Goal: Contribute content

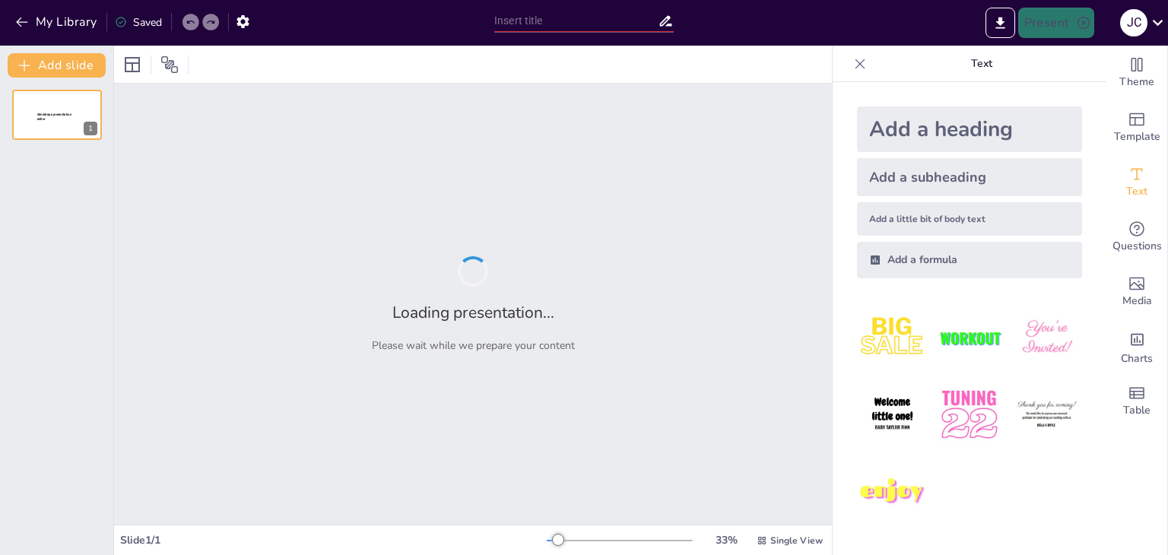
type input "Fundamentos de la Filosofía Eliática"
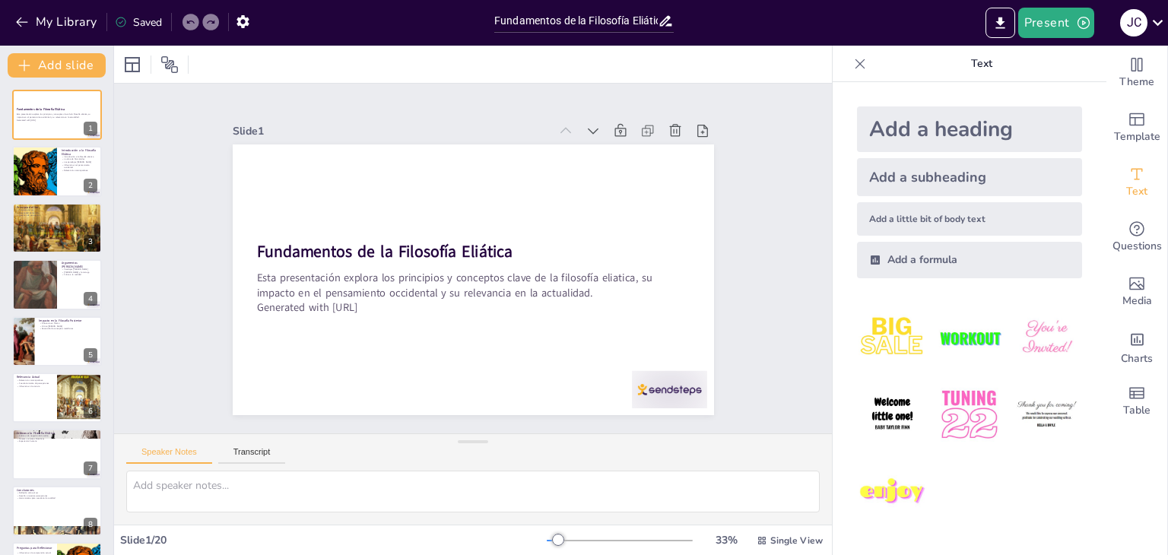
checkbox input "true"
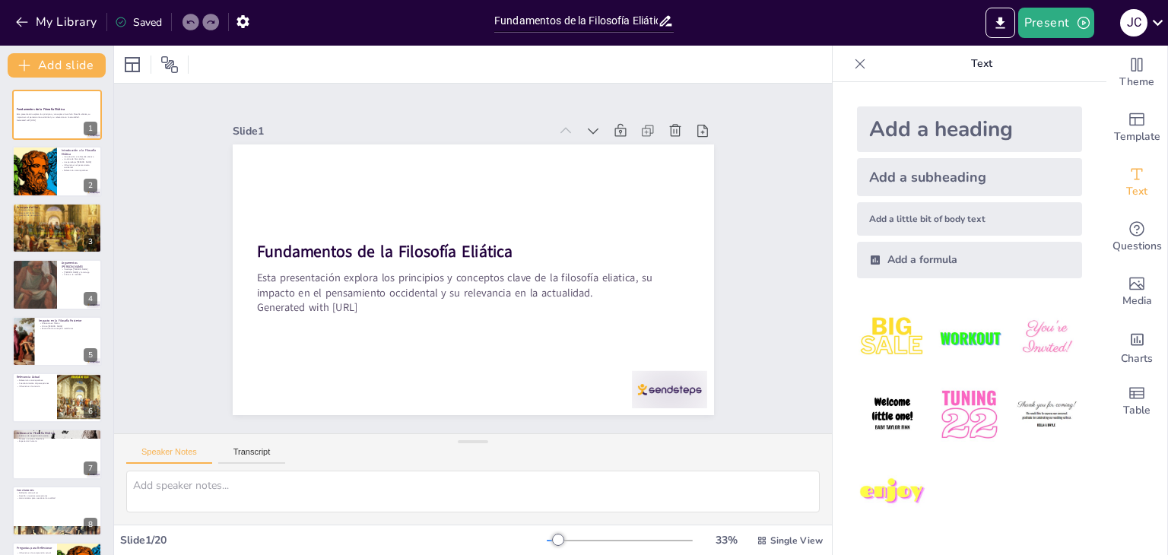
checkbox input "true"
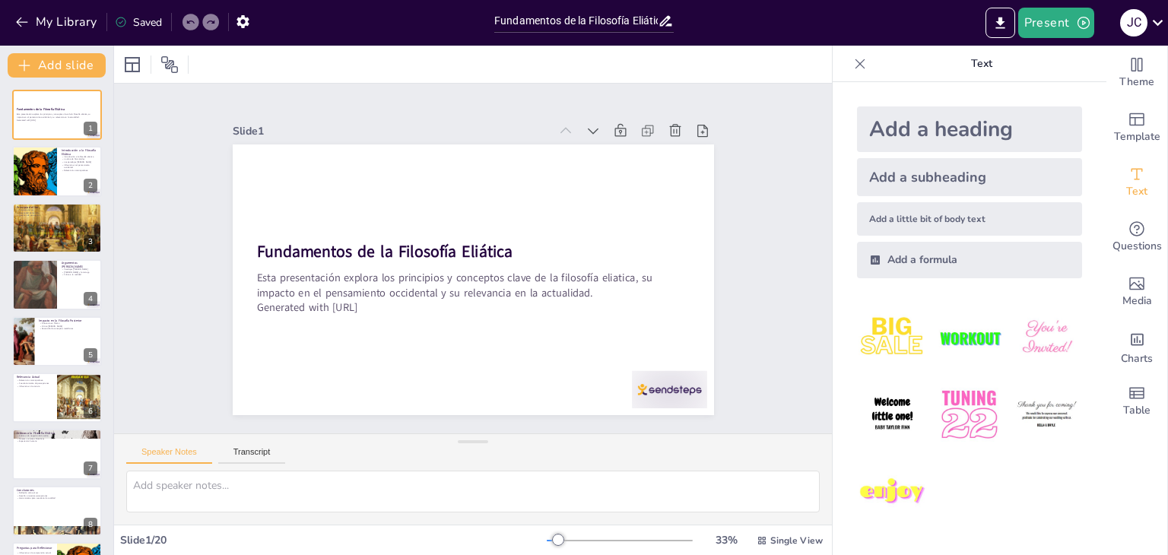
checkbox input "true"
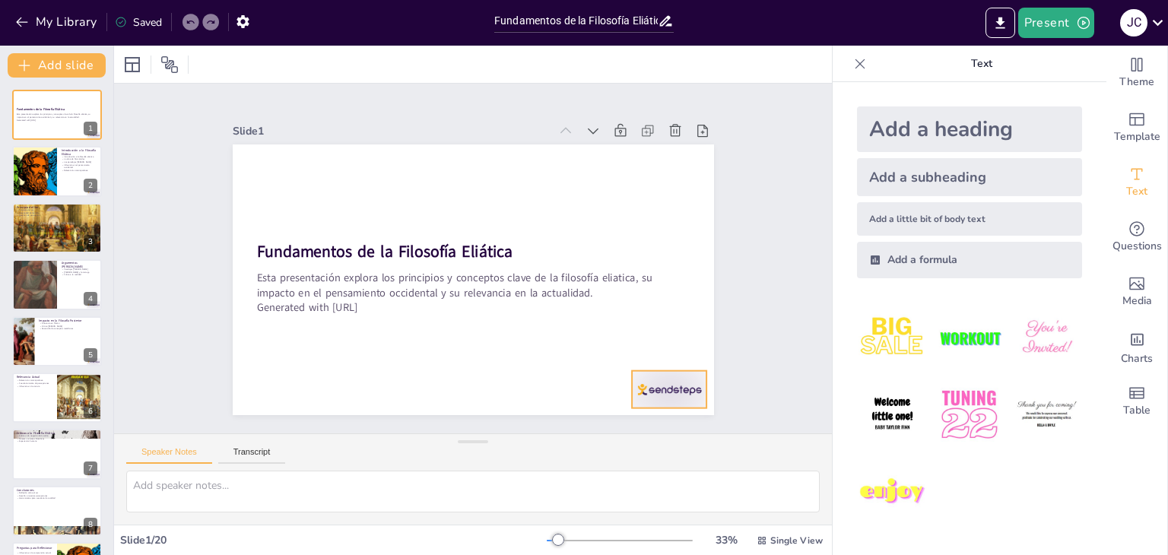
checkbox input "true"
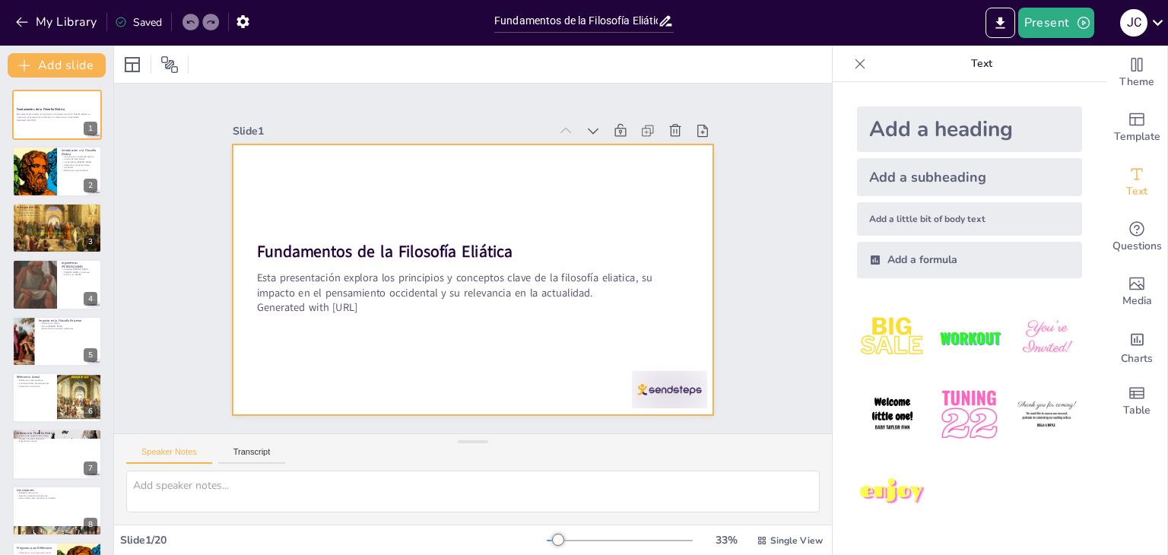
checkbox input "true"
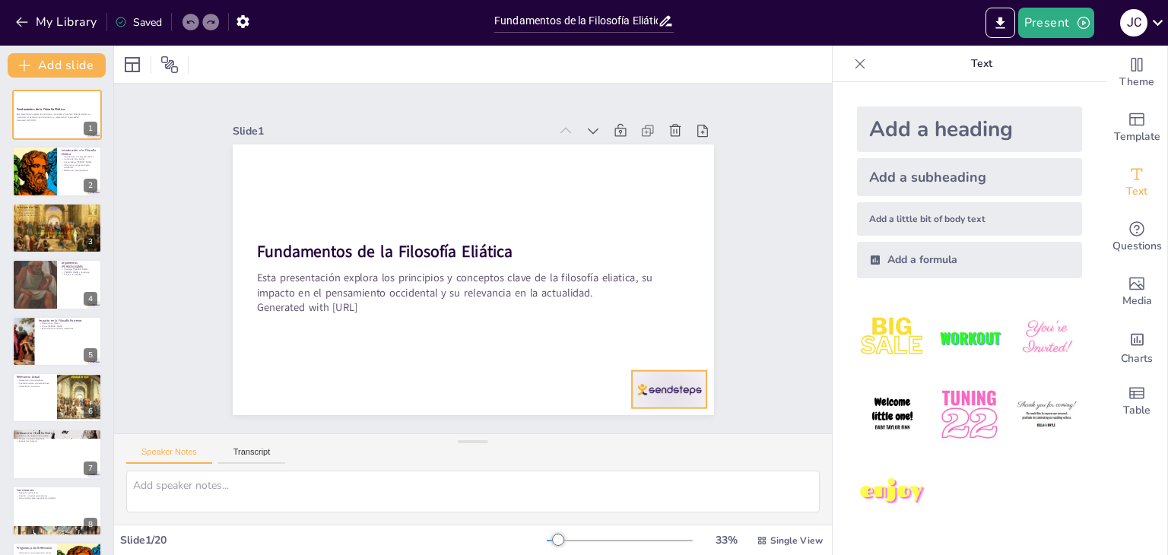
checkbox input "true"
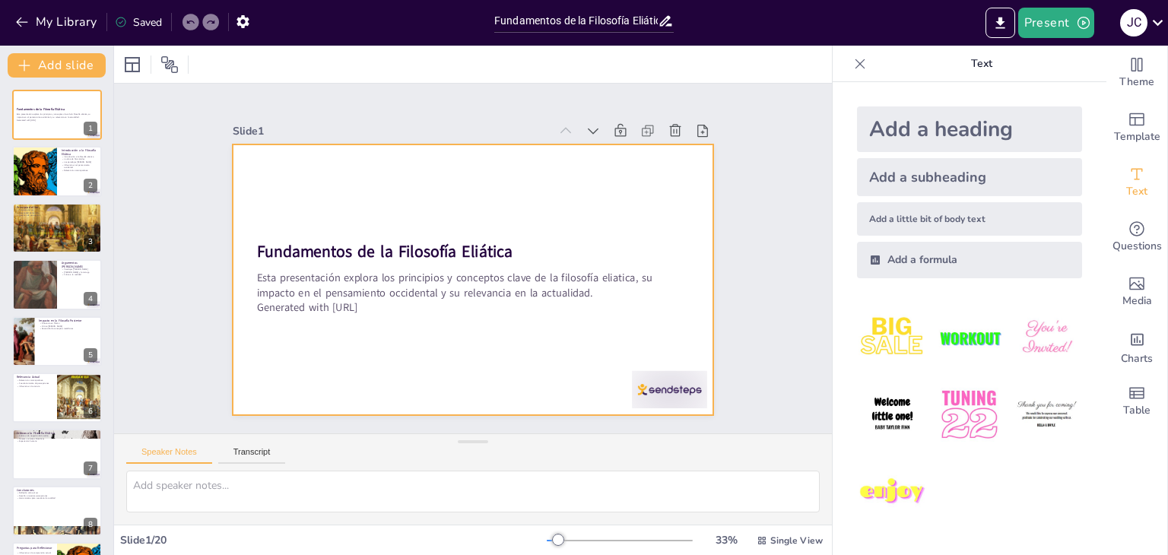
checkbox input "true"
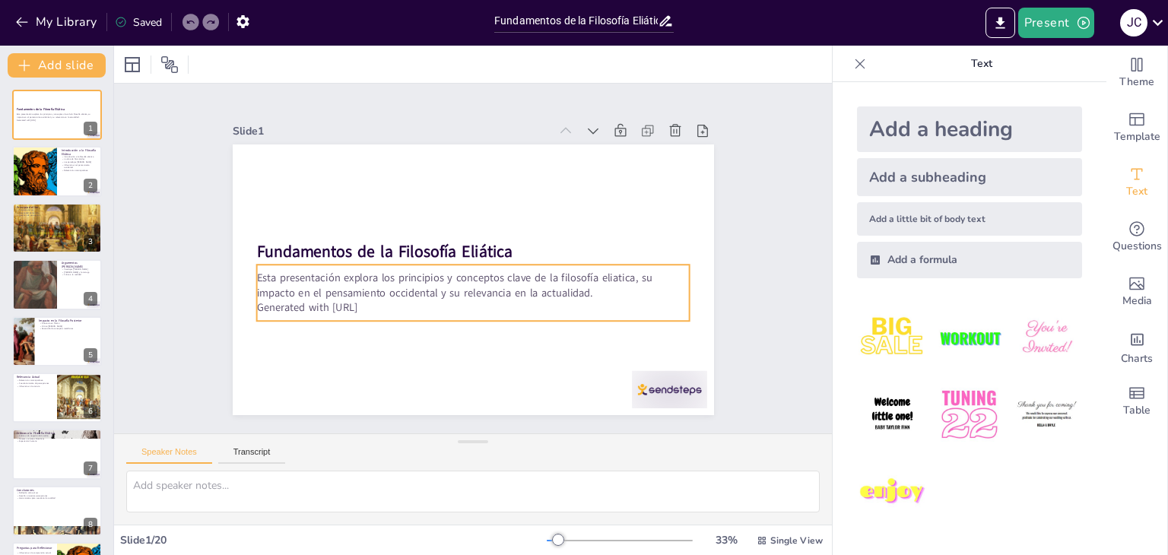
checkbox input "true"
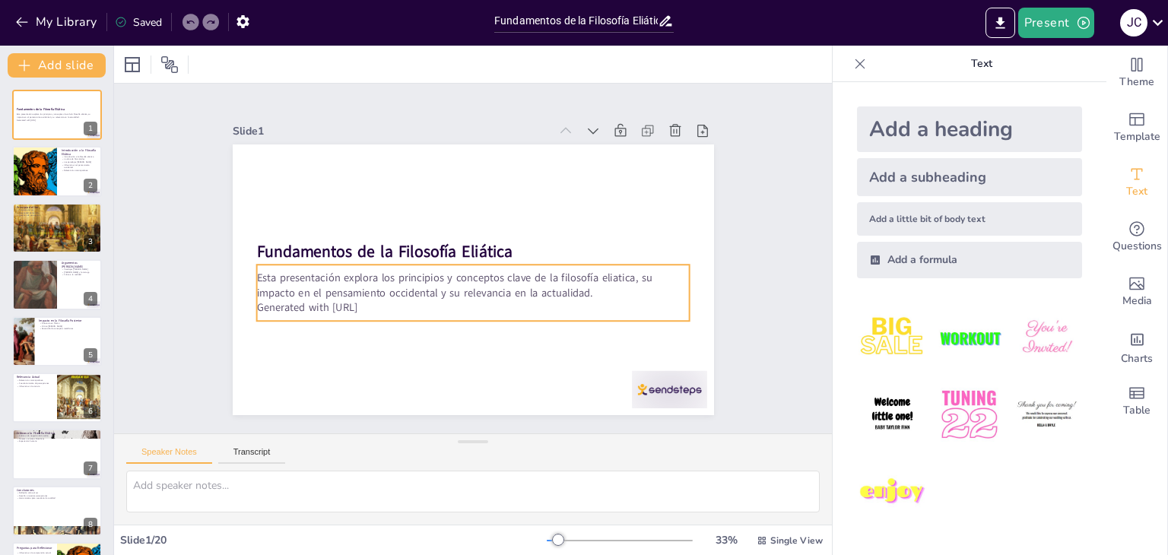
checkbox input "true"
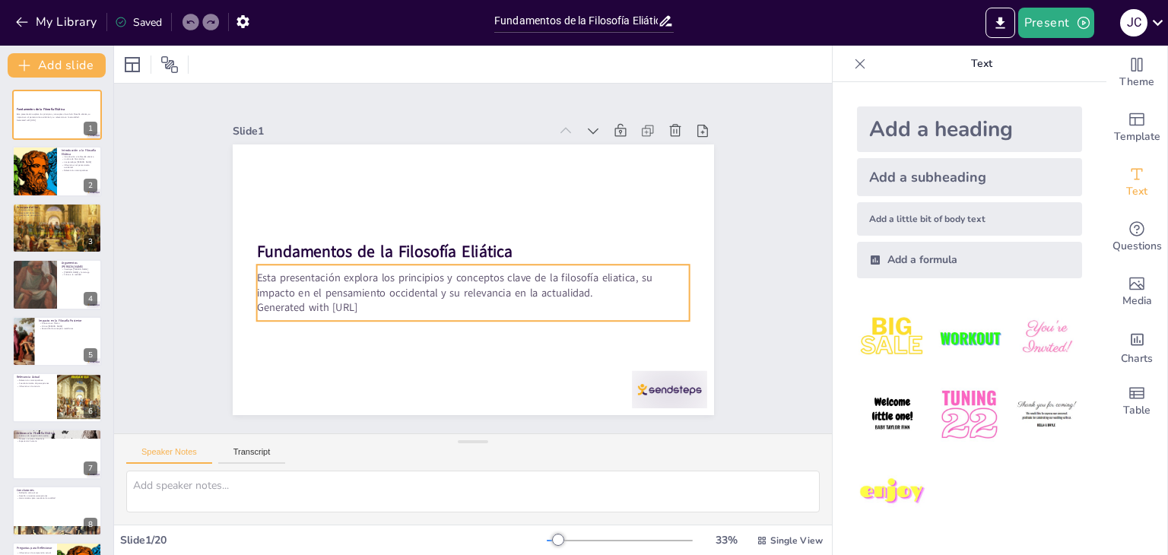
checkbox input "true"
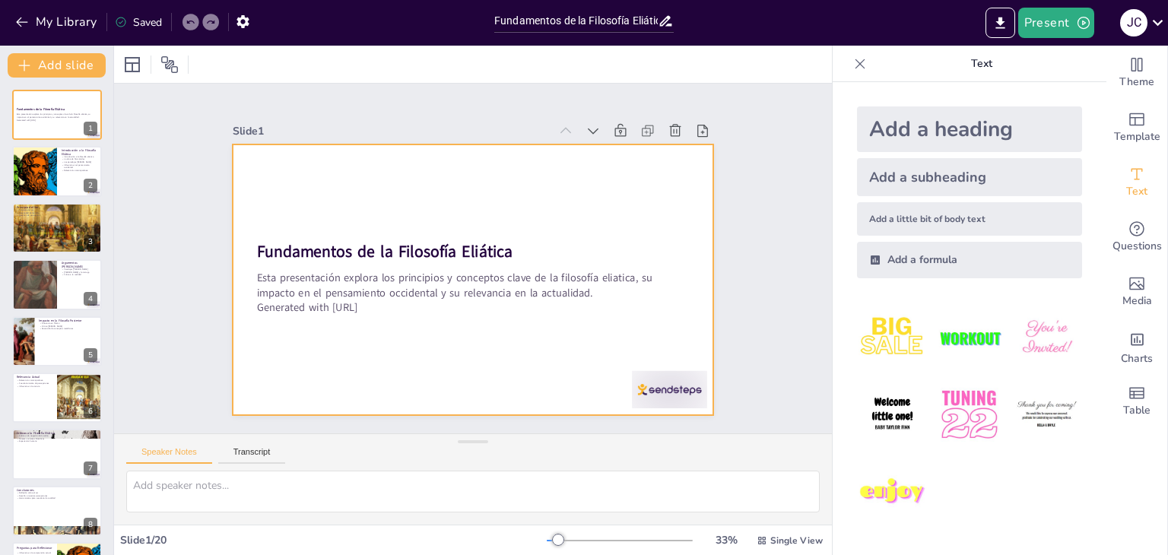
checkbox input "true"
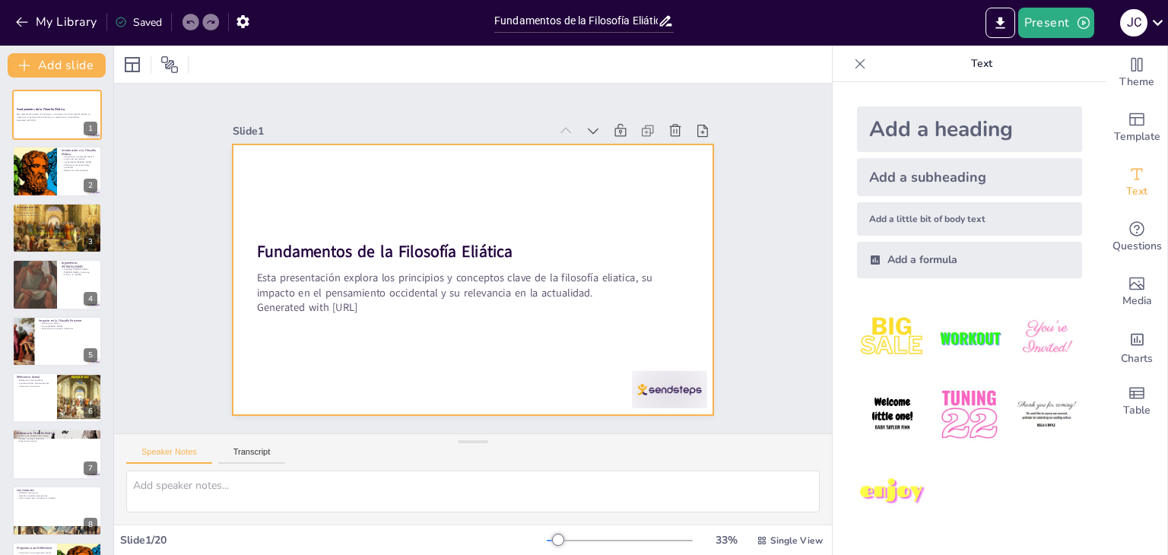
checkbox input "true"
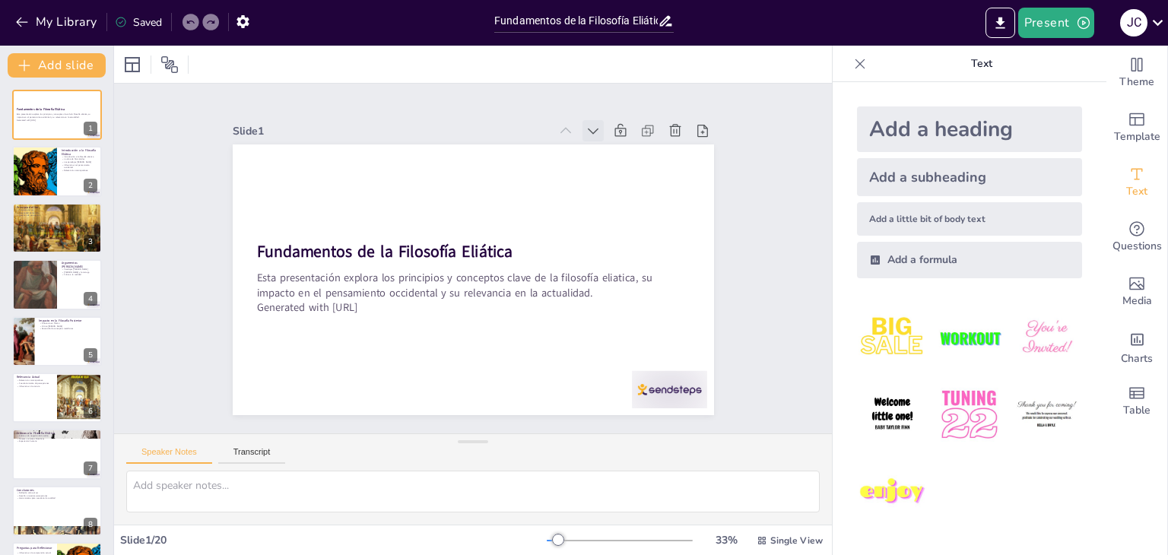
click at [407, 407] on icon at bounding box center [397, 416] width 19 height 19
checkbox input "true"
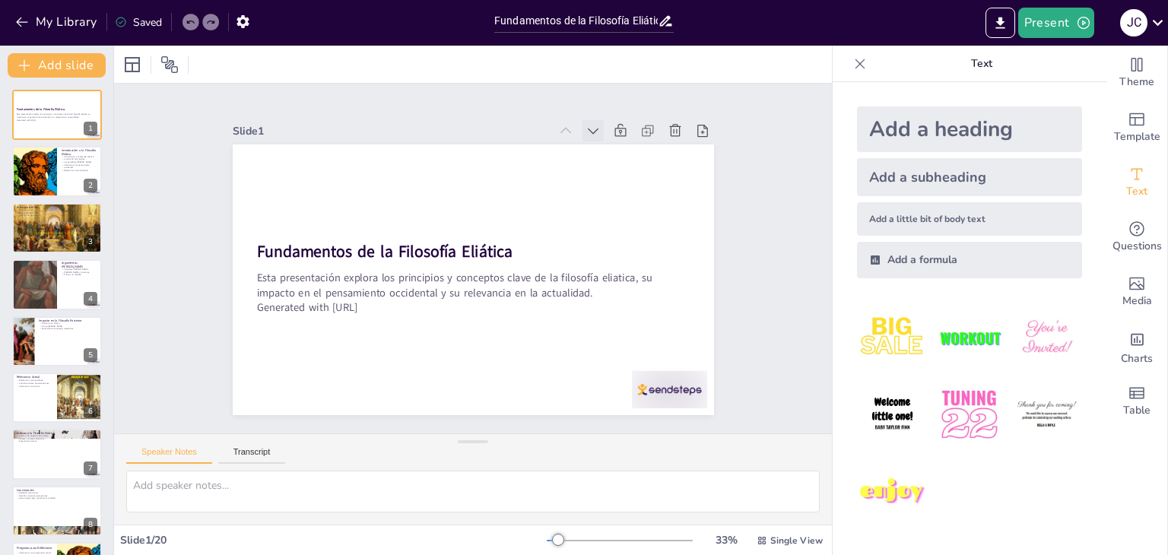
checkbox input "true"
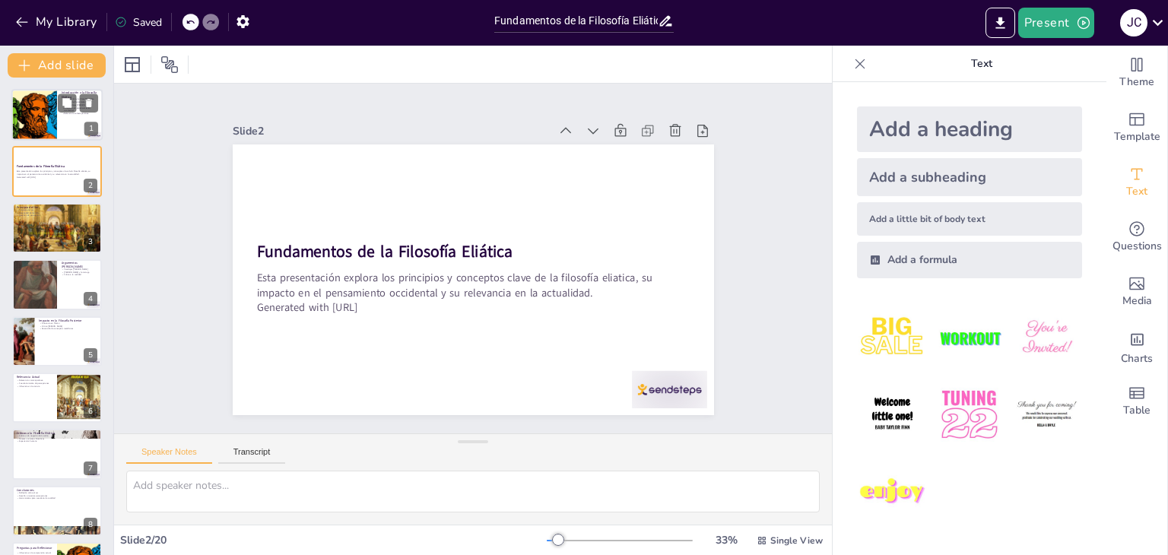
checkbox input "true"
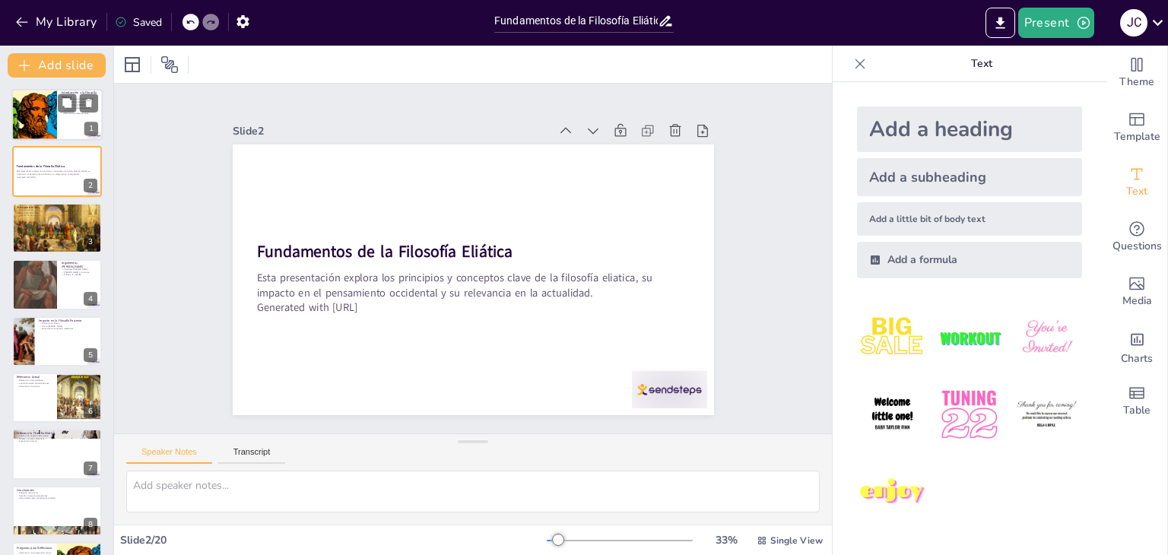
checkbox input "true"
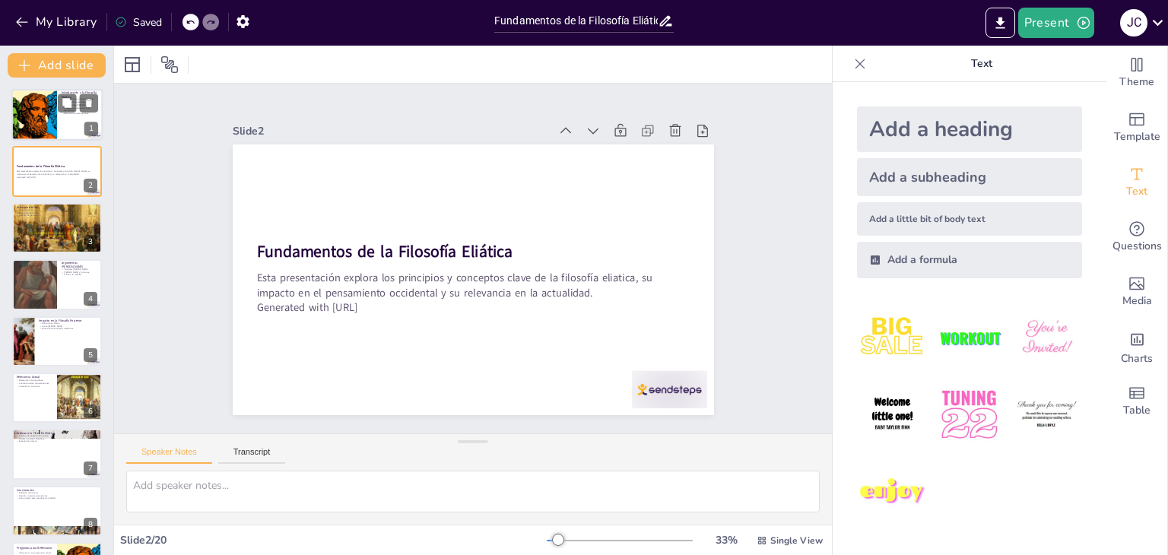
click at [32, 116] on div at bounding box center [34, 115] width 78 height 52
type textarea "La filosofía eliatica se establece en la antigua [GEOGRAPHIC_DATA], donde se de…"
checkbox input "true"
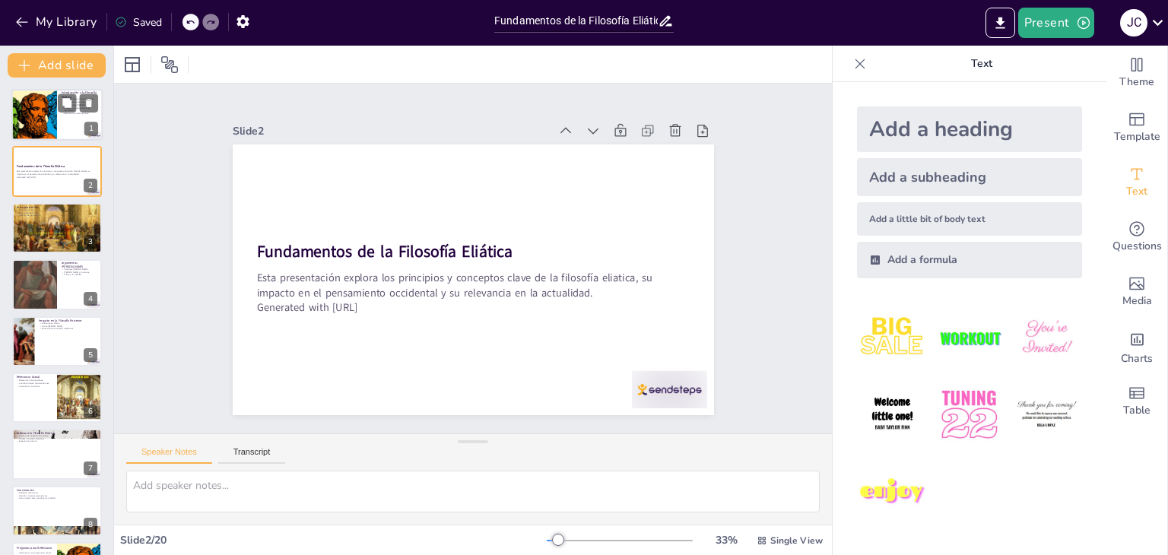
checkbox input "true"
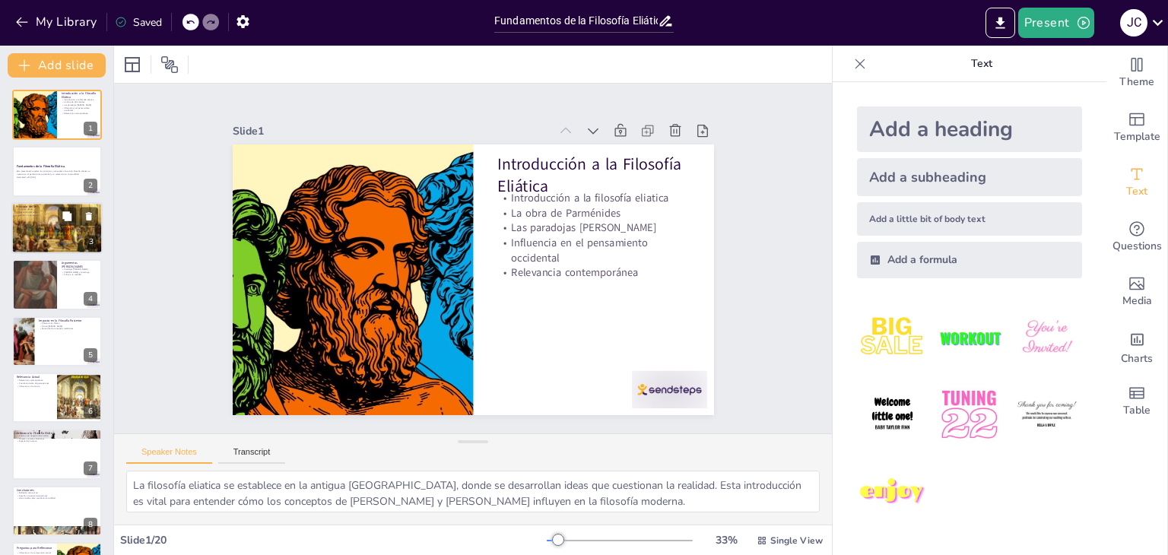
checkbox input "true"
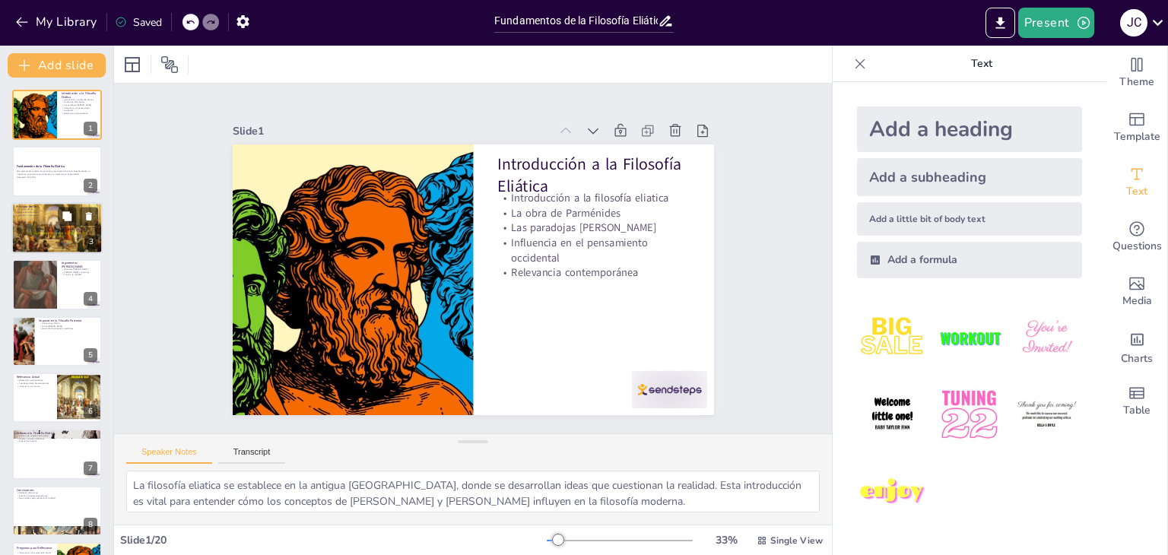
checkbox input "true"
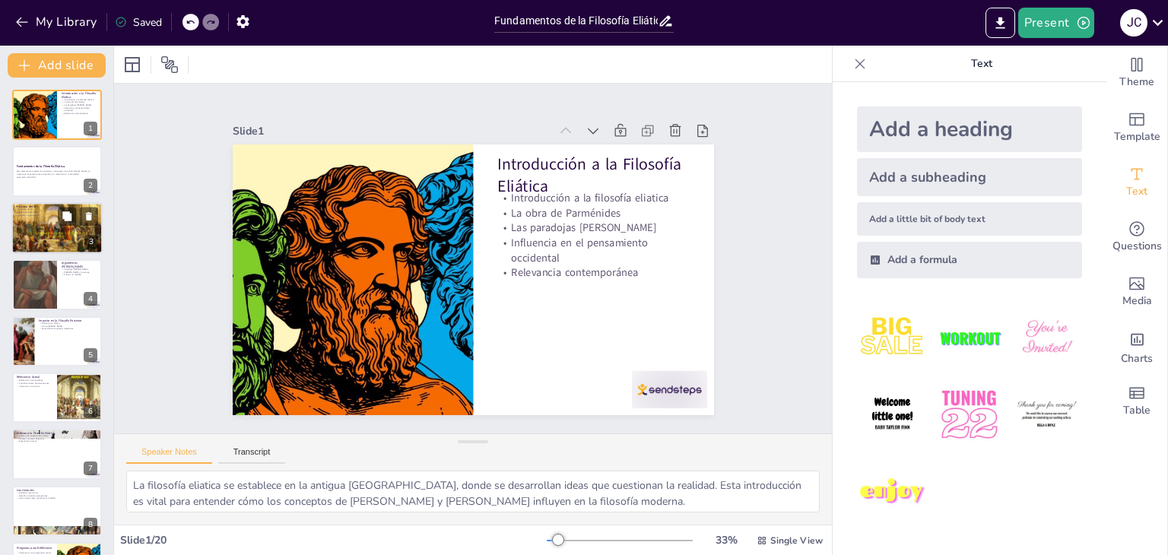
checkbox input "true"
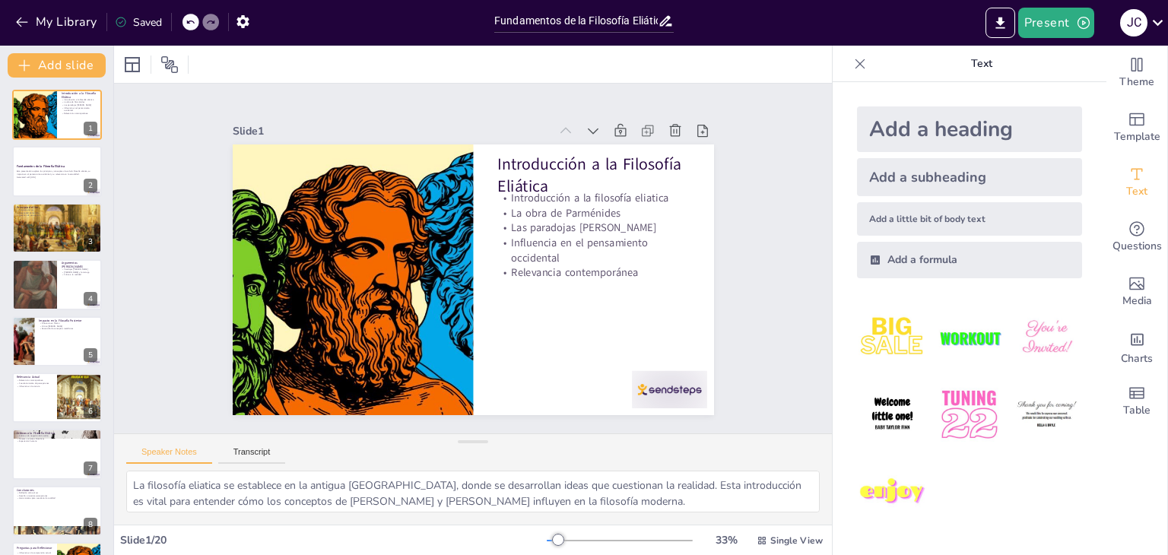
checkbox input "true"
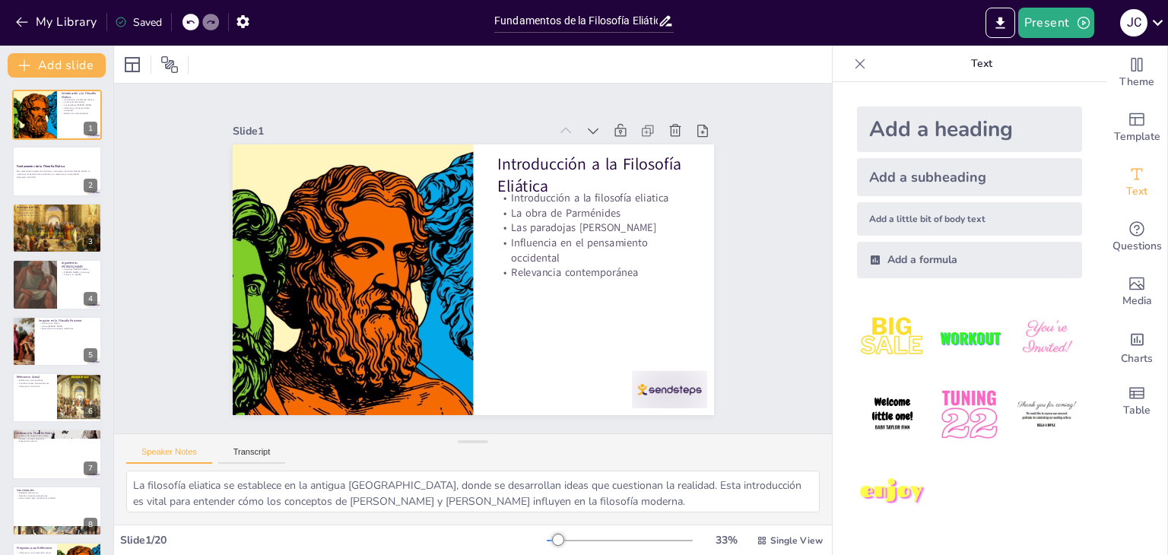
checkbox input "true"
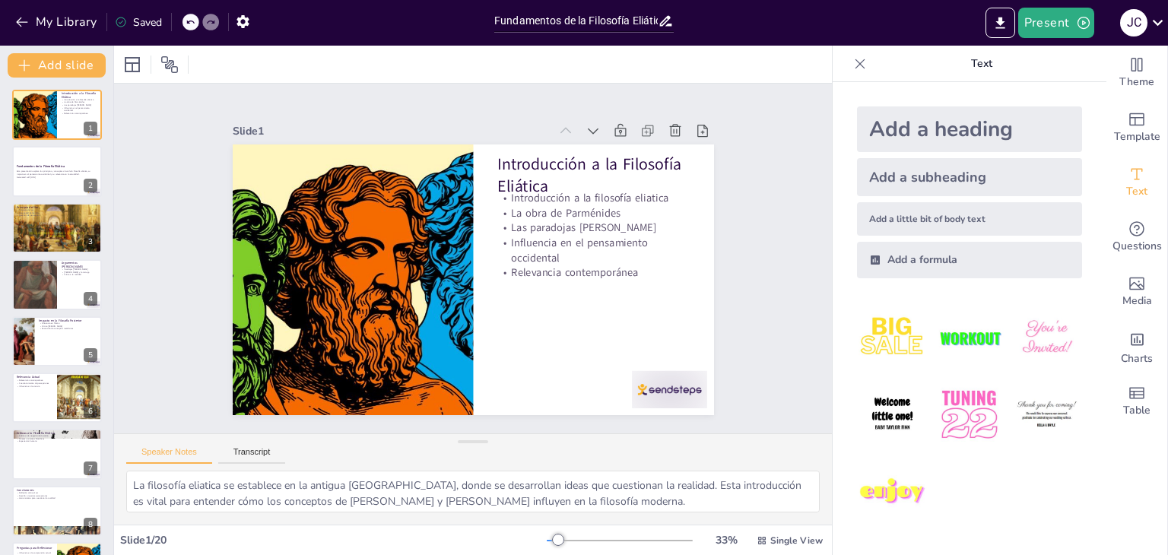
checkbox input "true"
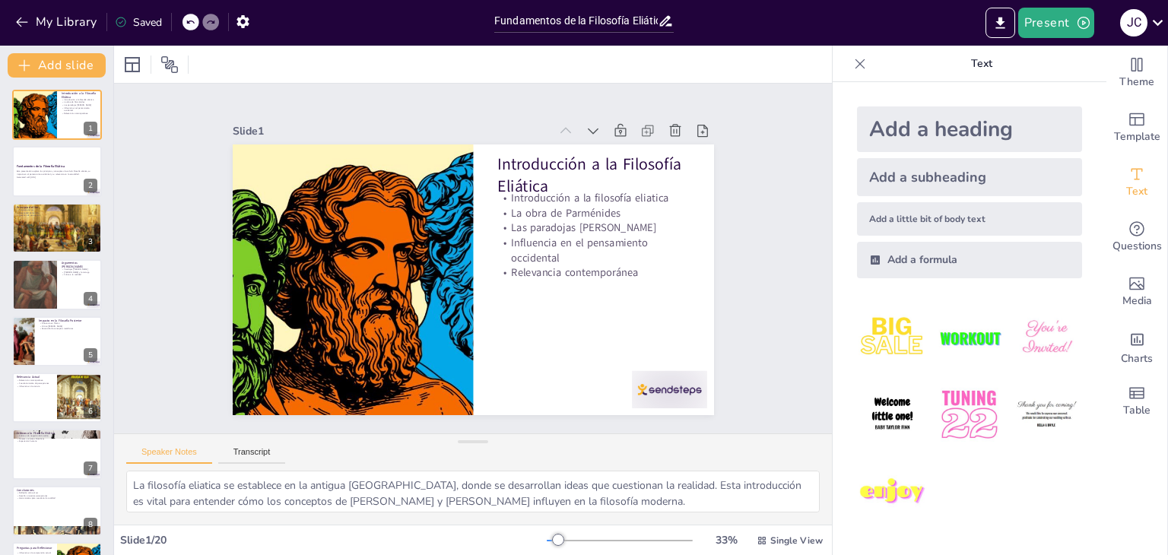
checkbox input "true"
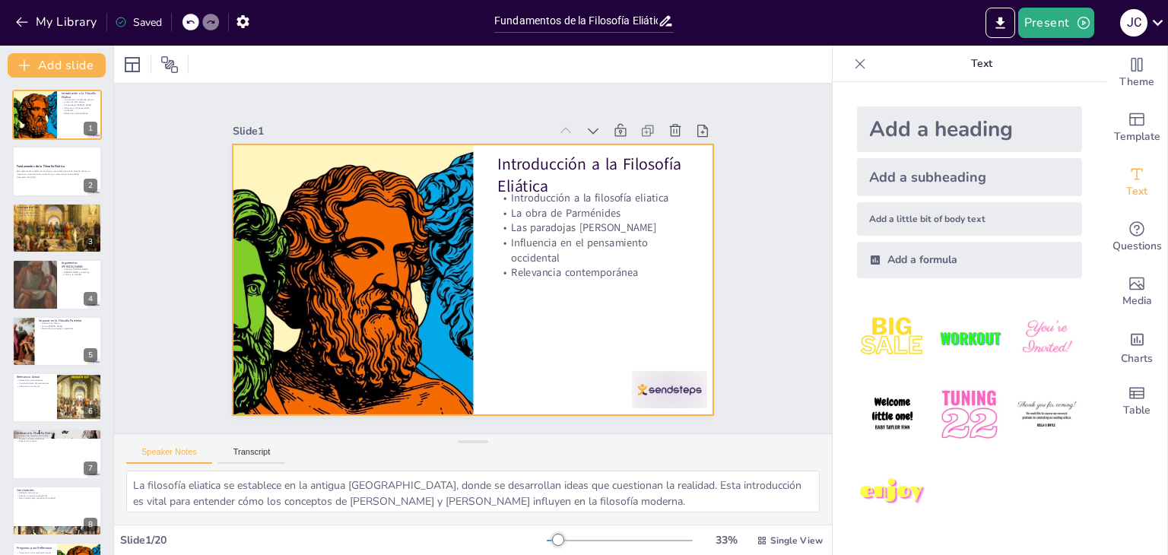
checkbox input "true"
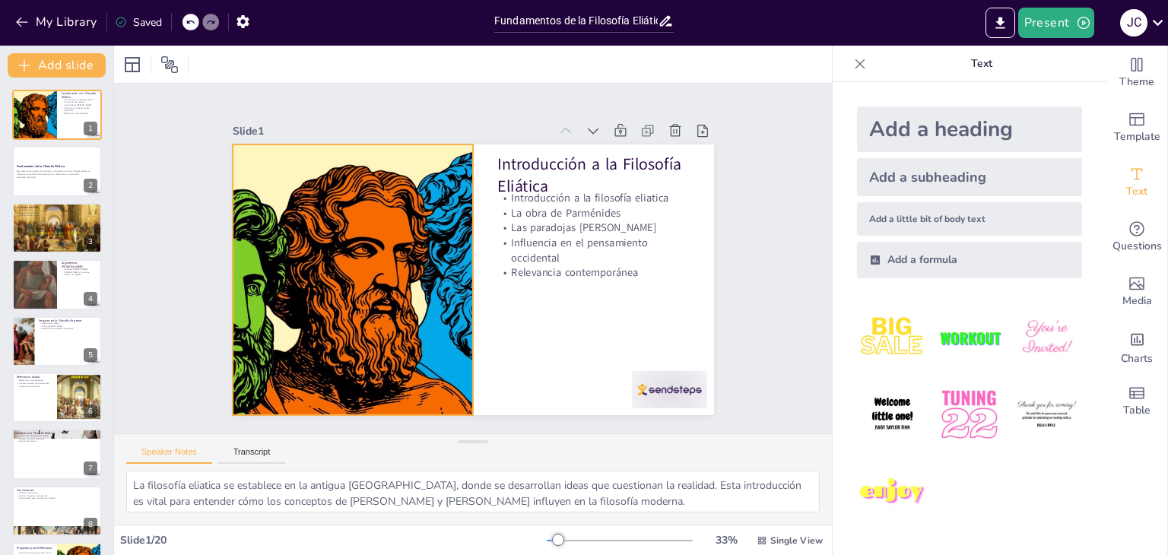
checkbox input "true"
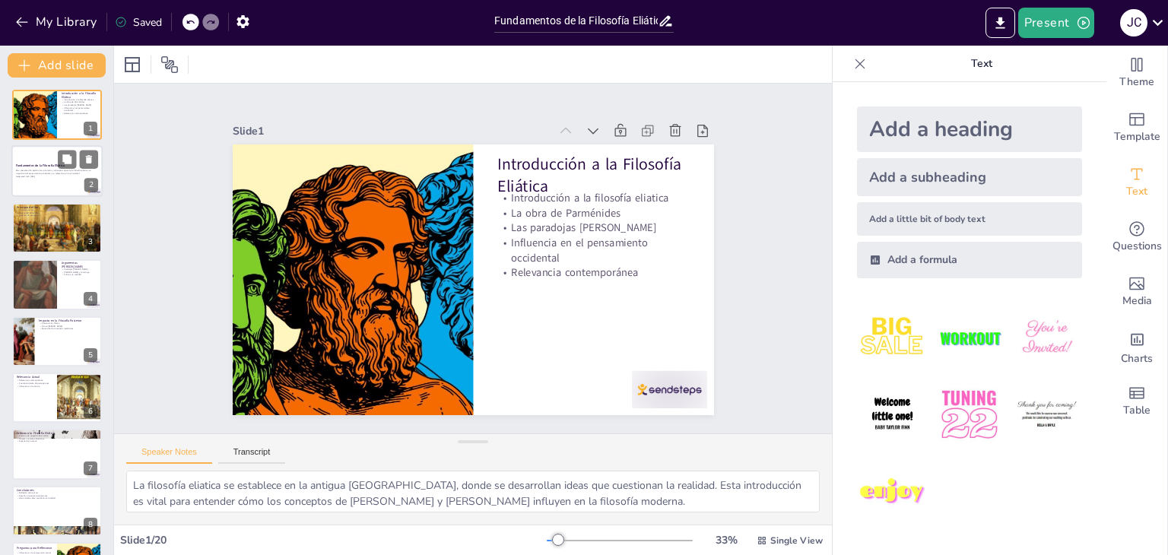
checkbox input "true"
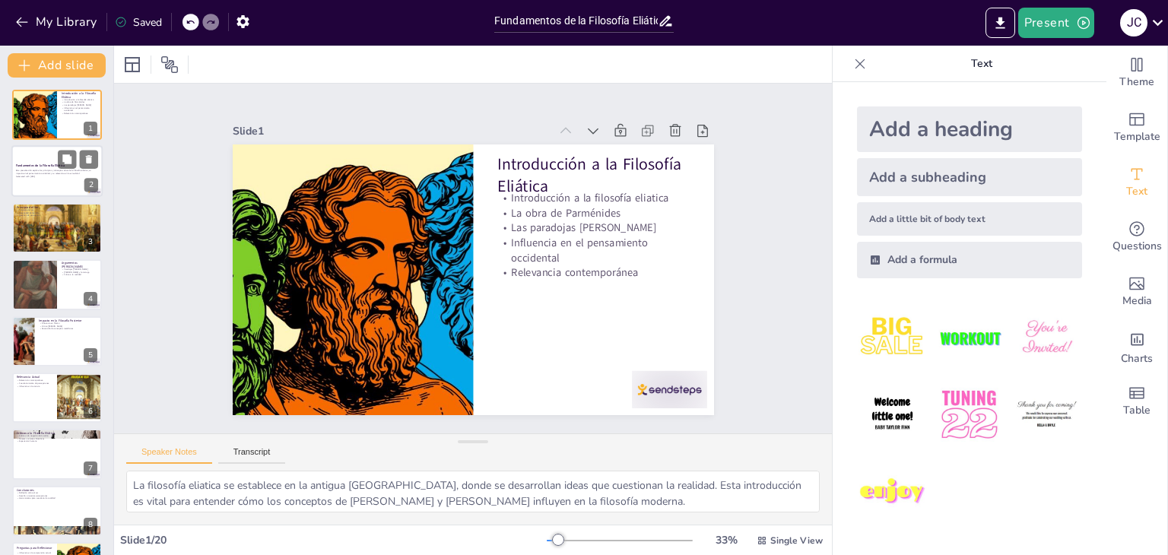
checkbox input "true"
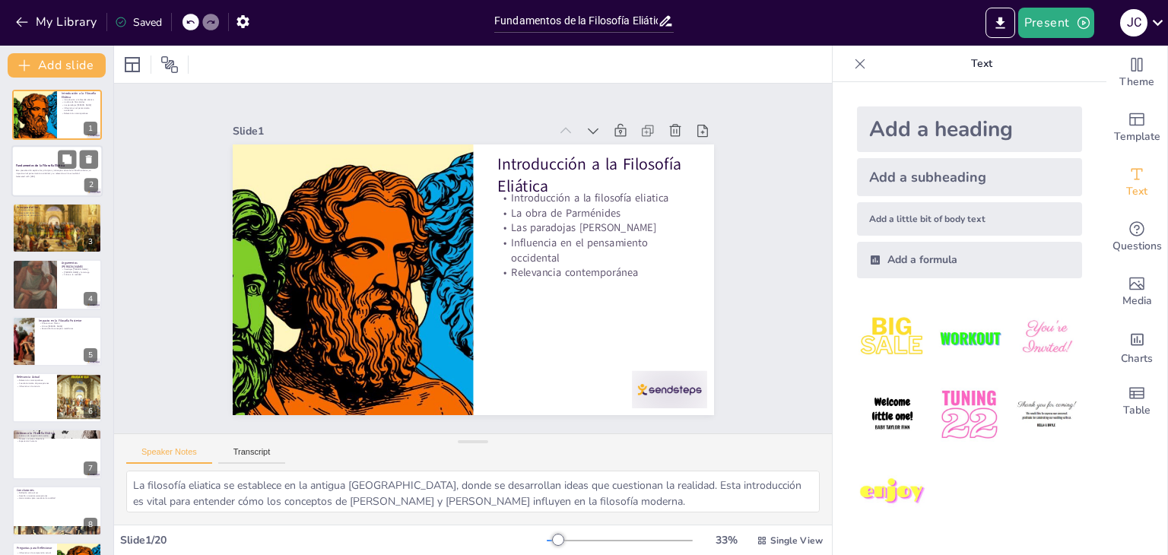
checkbox input "true"
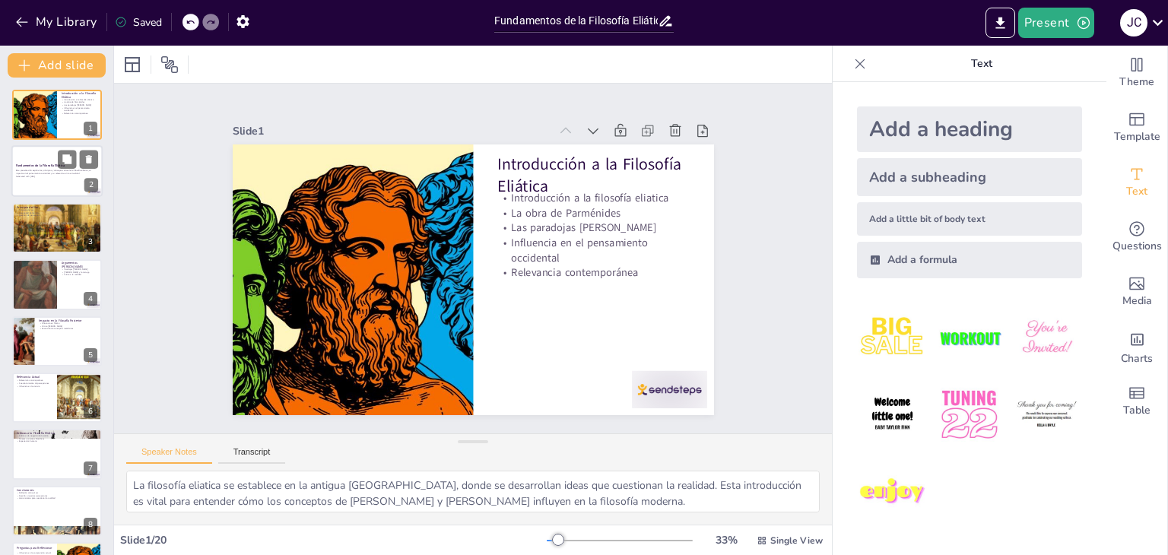
checkbox input "true"
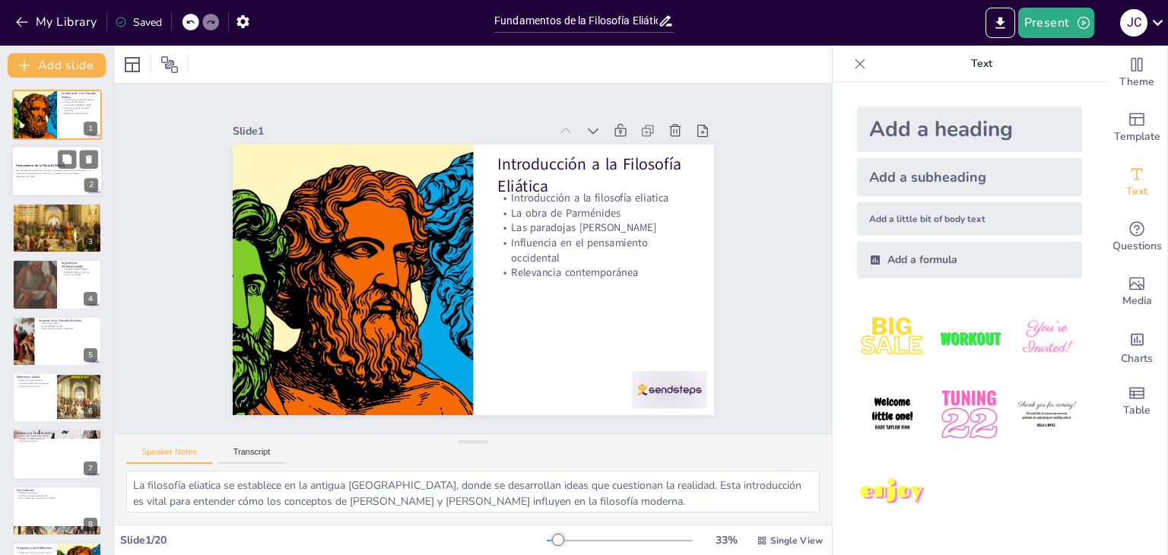
checkbox input "true"
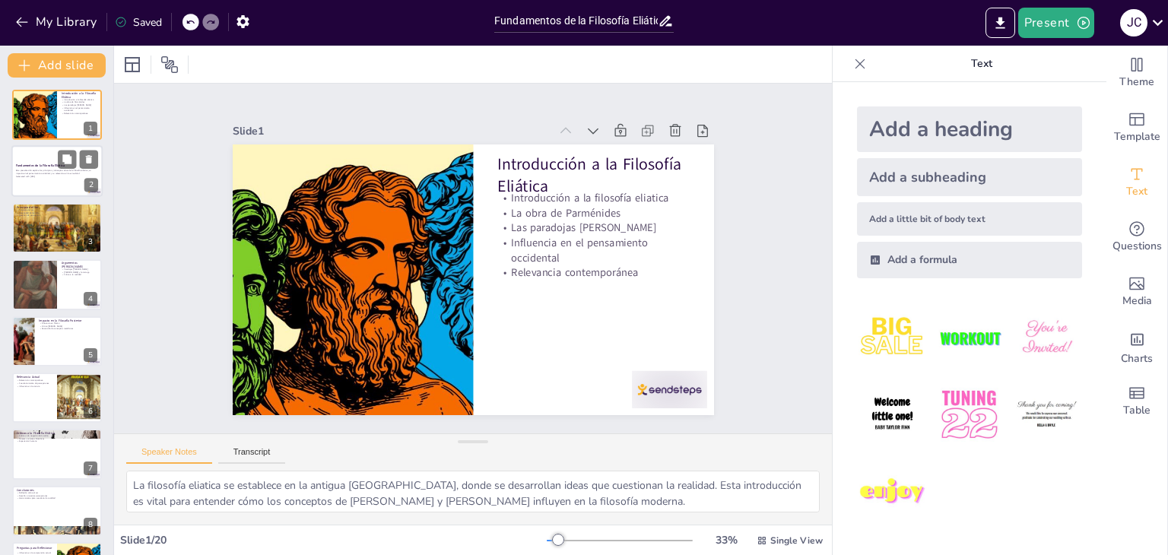
click at [31, 172] on p "Esta presentación explora los principios y conceptos clave de la filosofía elia…" at bounding box center [57, 172] width 82 height 5
checkbox input "true"
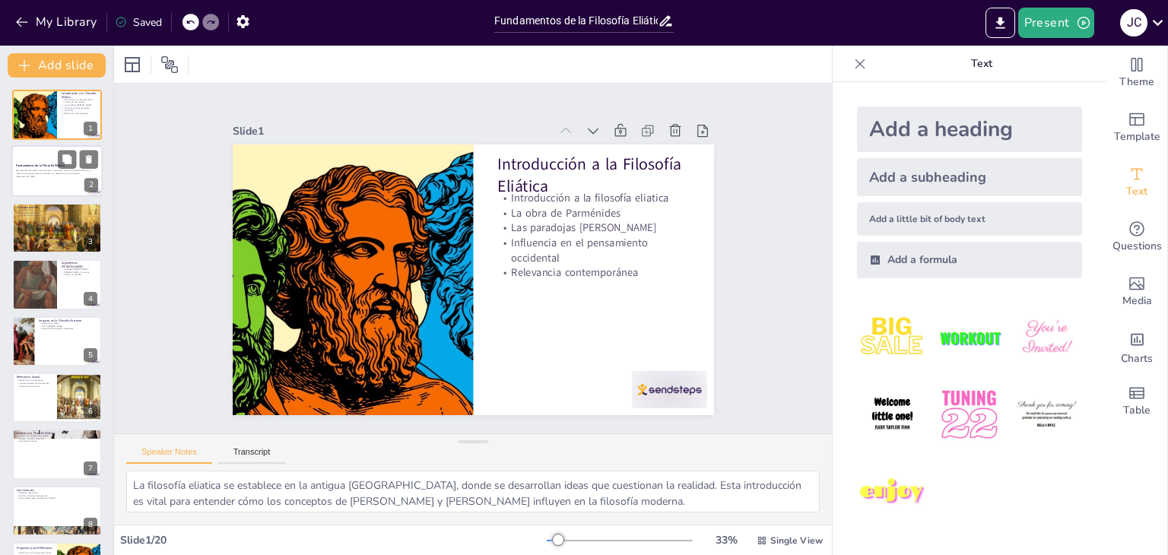
checkbox input "true"
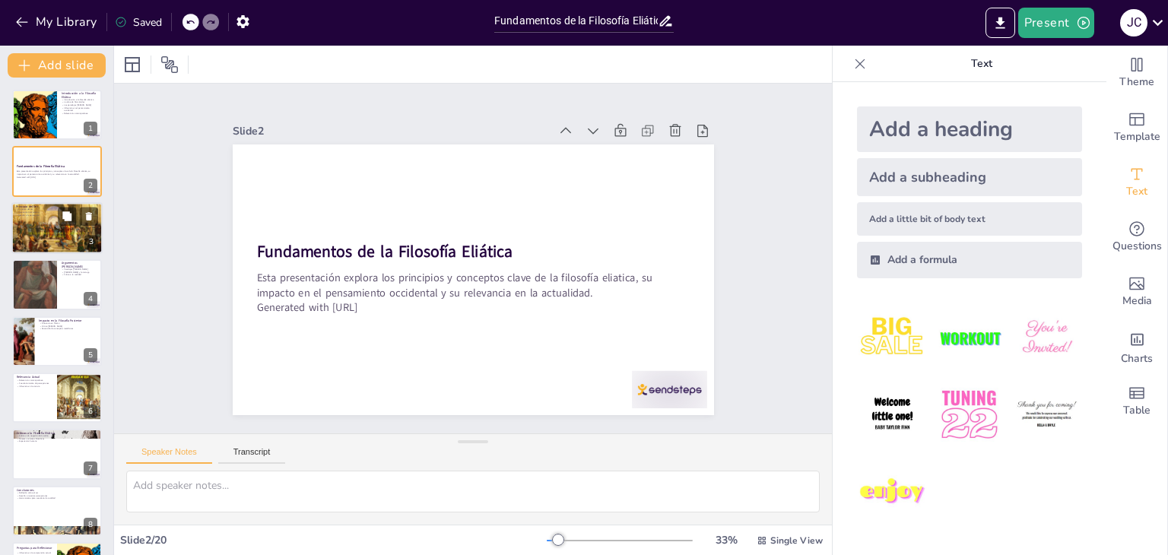
checkbox input "true"
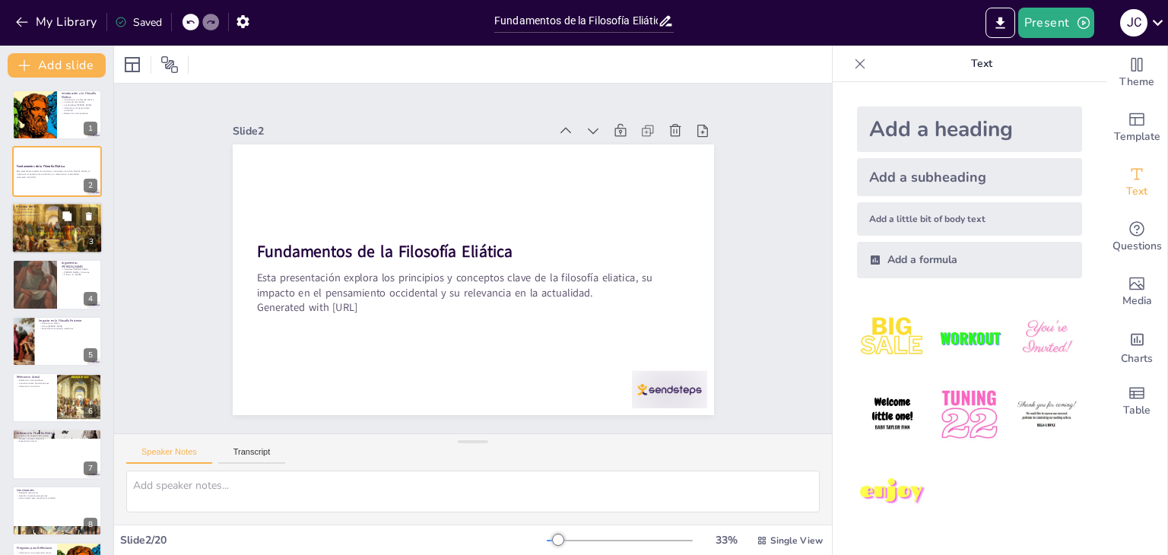
checkbox input "true"
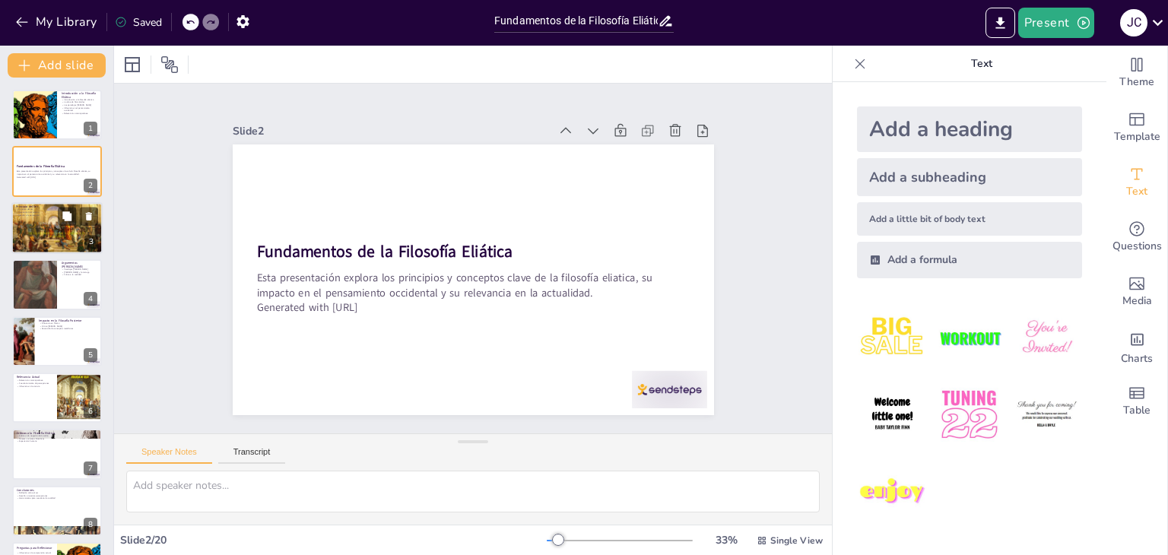
checkbox input "true"
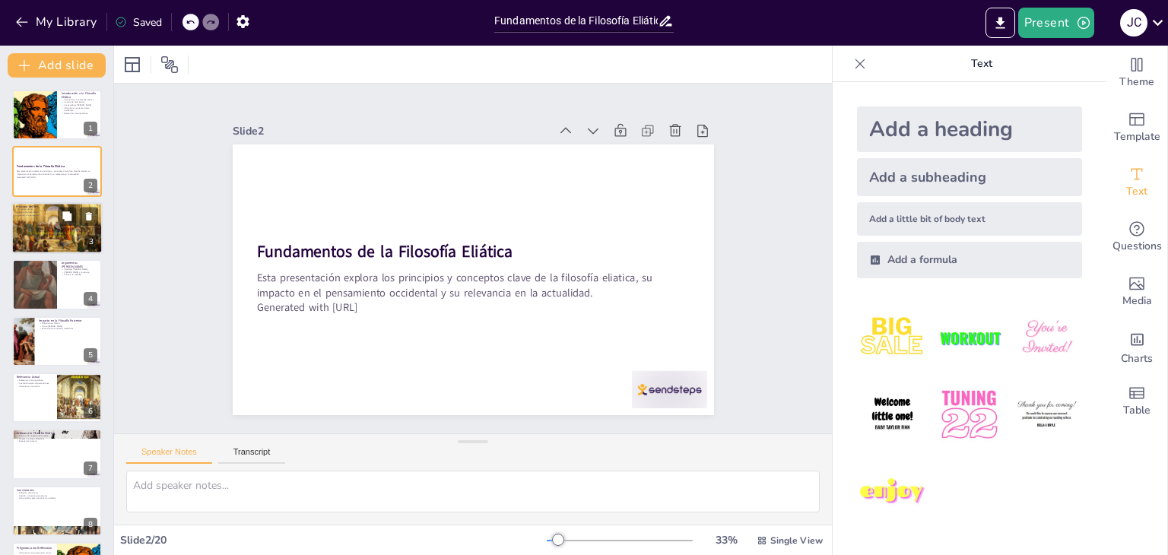
checkbox input "true"
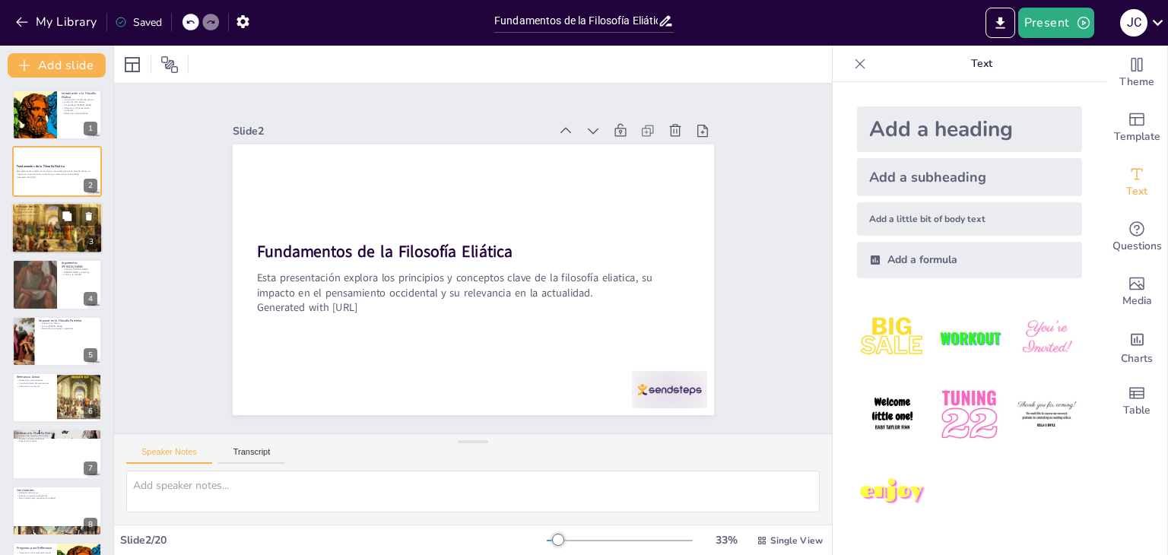
click at [43, 242] on div at bounding box center [56, 228] width 91 height 52
type textarea "El principio del ser es una noción central en la filosofía eliatica. Al afirmar…"
checkbox input "true"
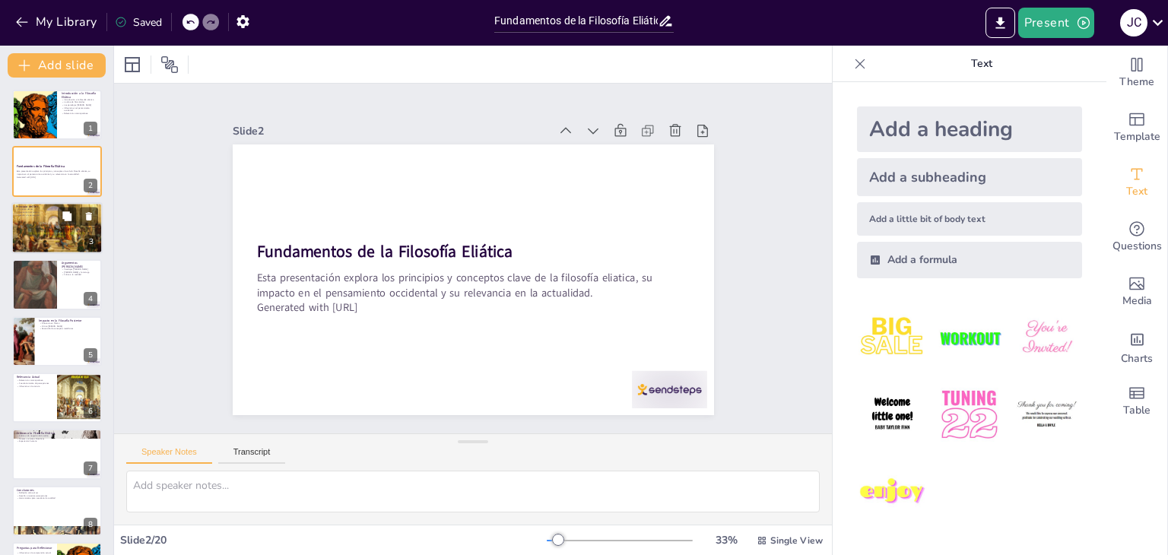
checkbox input "true"
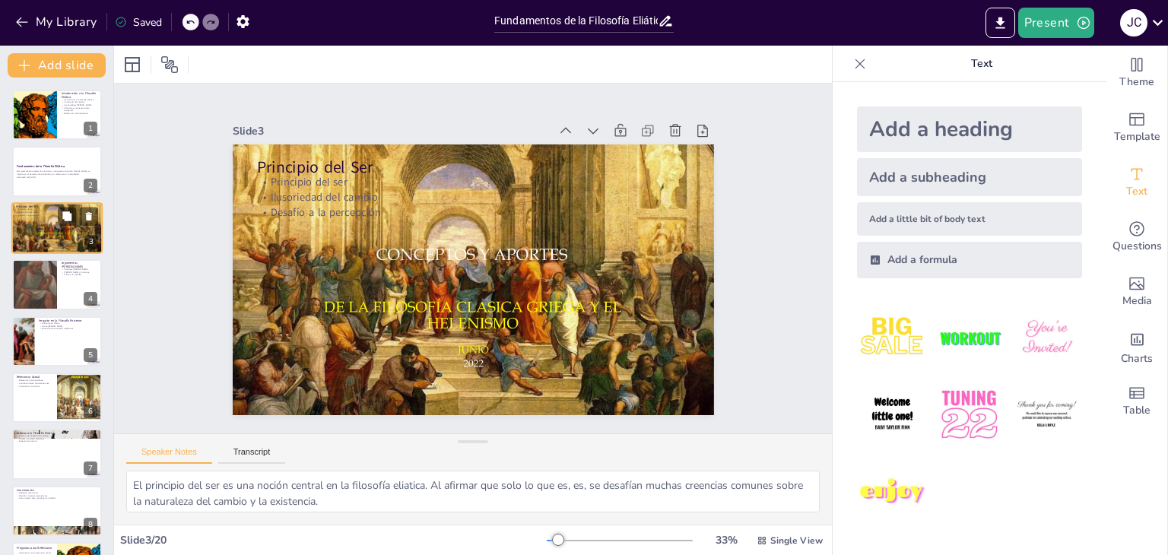
checkbox input "true"
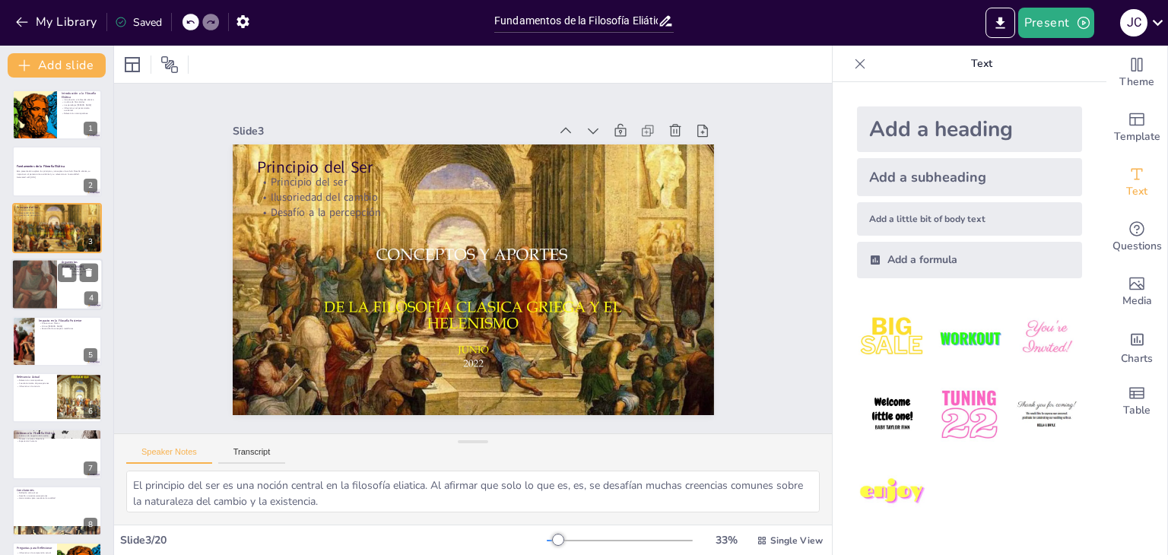
checkbox input "true"
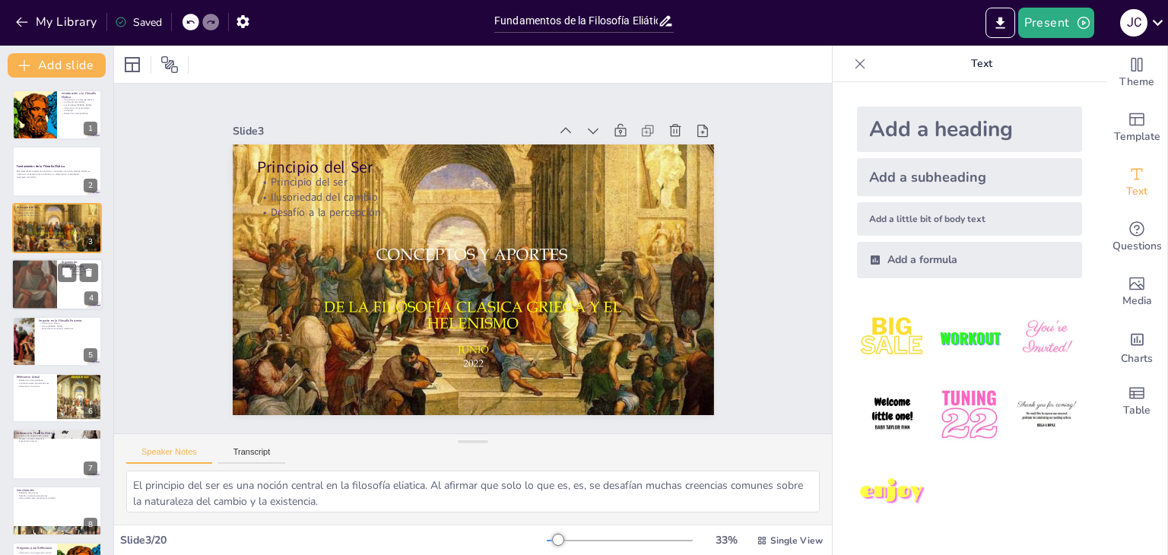
click at [55, 267] on div at bounding box center [34, 284] width 46 height 63
type textarea "Las paradojas [PERSON_NAME] son fundamentales para entender su crítica al movim…"
checkbox input "true"
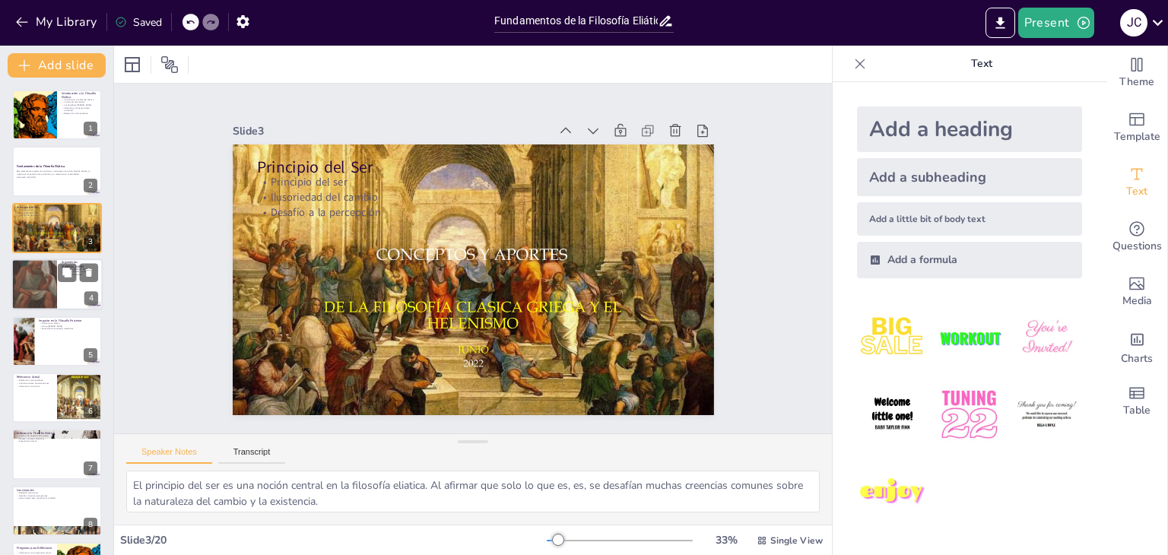
checkbox input "true"
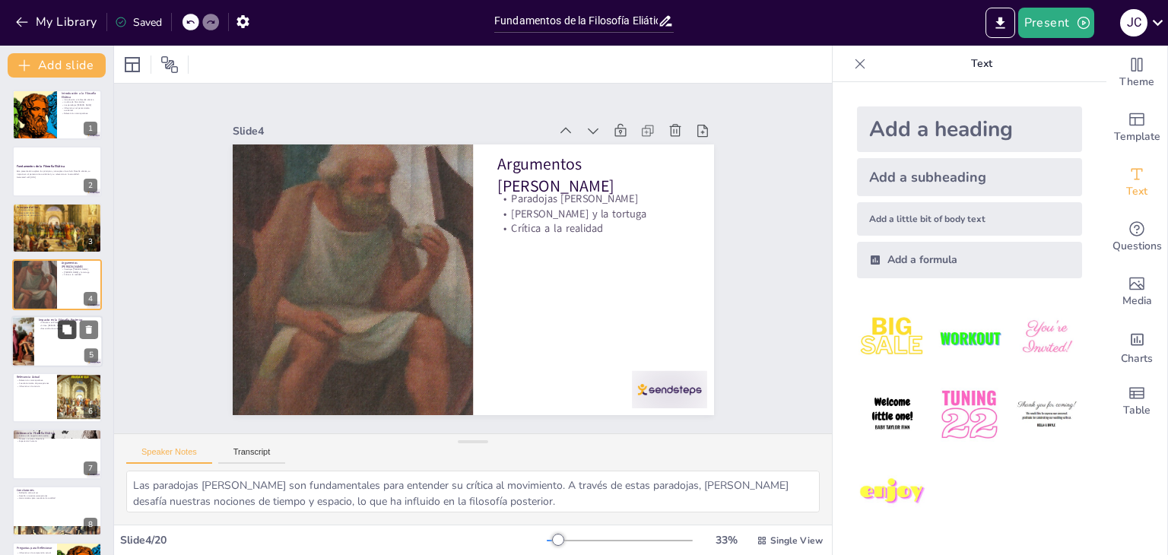
click at [62, 331] on icon at bounding box center [67, 329] width 11 height 11
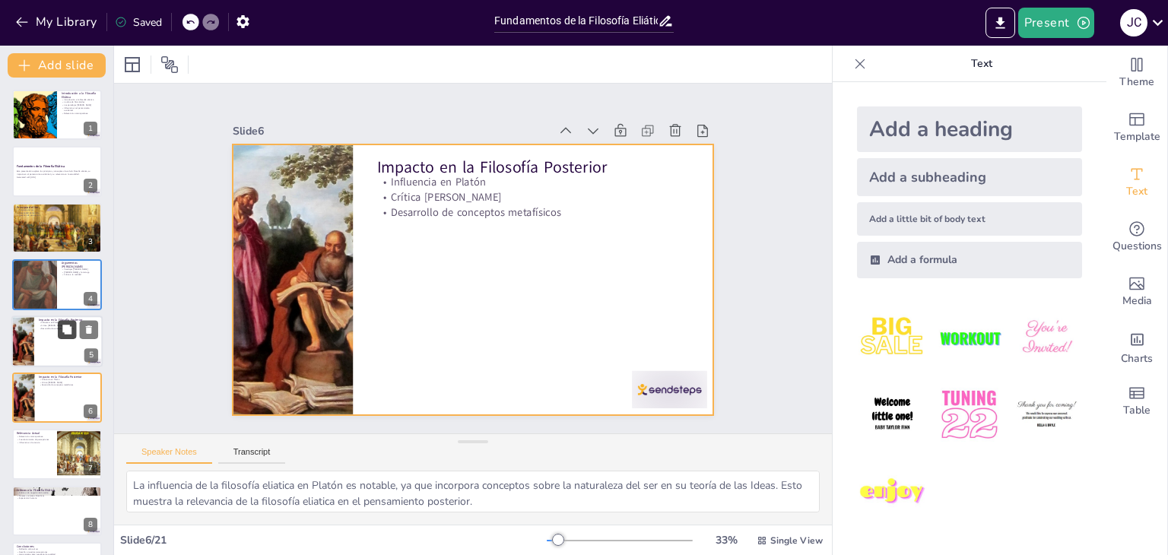
scroll to position [81, 0]
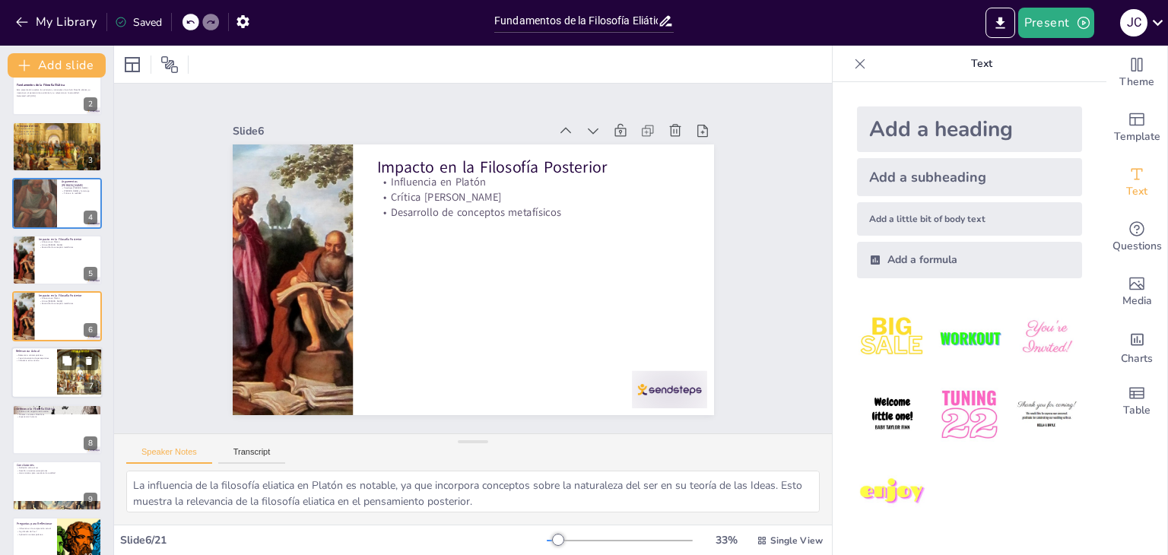
click at [51, 379] on div at bounding box center [56, 373] width 91 height 52
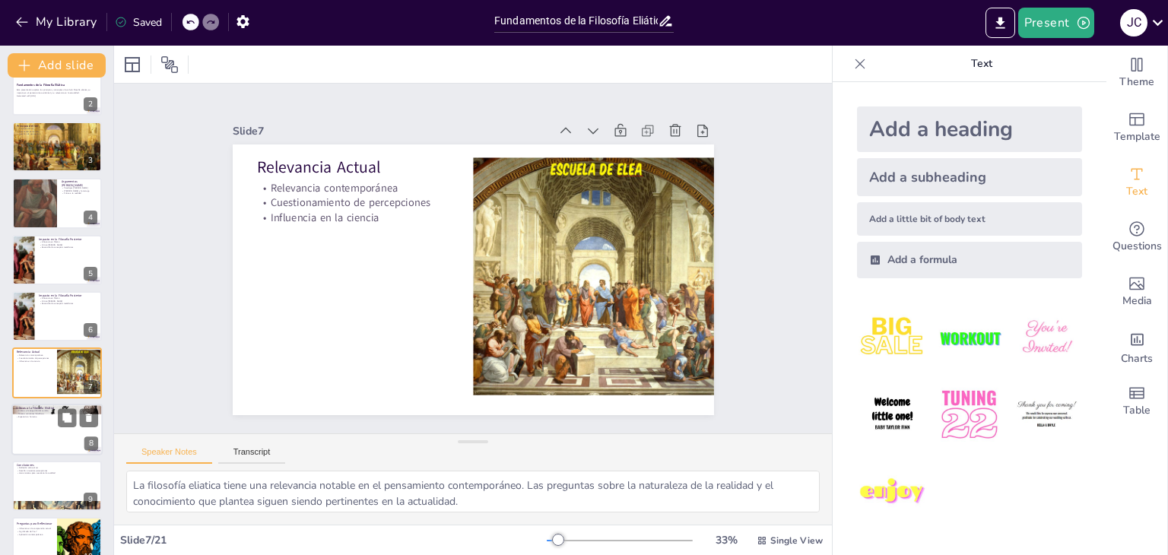
scroll to position [138, 0]
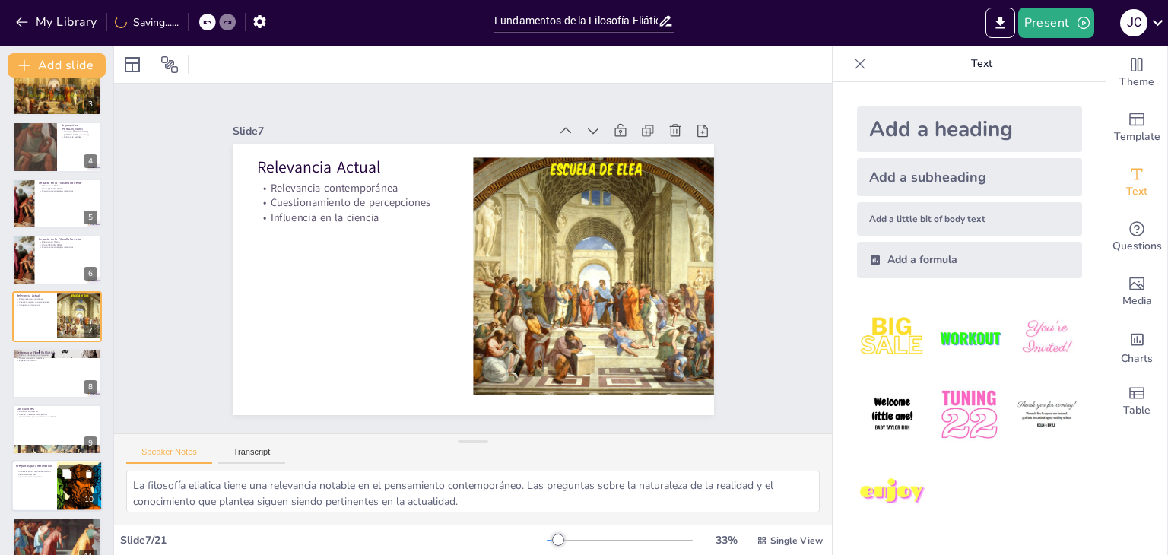
click at [50, 477] on p "Aplicación contemporánea" at bounding box center [34, 477] width 36 height 3
